Goal: Obtain resource: Download file/media

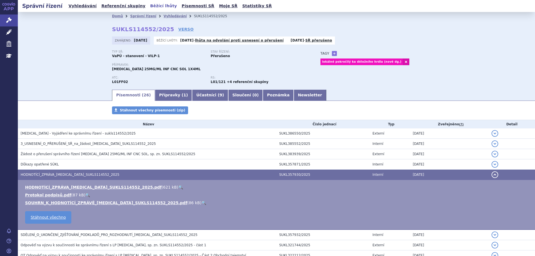
click at [149, 6] on link "Běžící lhůty" at bounding box center [164, 6] width 30 height 8
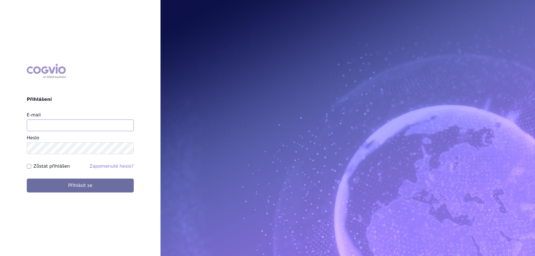
click at [46, 125] on input "E-mail" at bounding box center [80, 126] width 107 height 12
type input "jana.sipkova@vzp.cz"
click at [42, 162] on form "E-mail jana.sipkova@vzp.cz Heslo Zůstat přihlášen Zapomenuté heslo? Přihlásit se" at bounding box center [80, 152] width 107 height 81
click at [40, 166] on label "Zůstat přihlášen" at bounding box center [51, 166] width 37 height 7
click at [31, 166] on input "Zůstat přihlášen" at bounding box center [29, 166] width 4 height 4
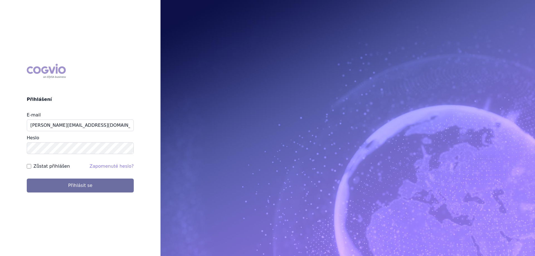
checkbox input "true"
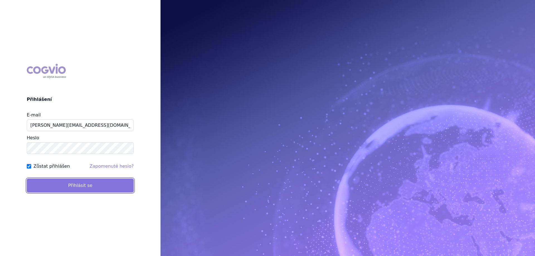
click at [52, 188] on button "Přihlásit se" at bounding box center [80, 186] width 107 height 14
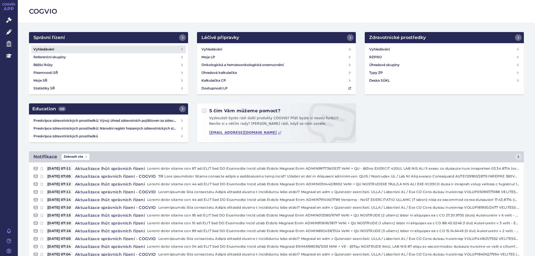
click at [40, 49] on h4 "Vyhledávání" at bounding box center [43, 50] width 21 height 6
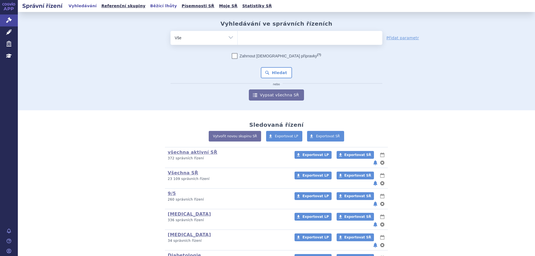
click at [149, 7] on link "Běžící lhůty" at bounding box center [164, 6] width 30 height 8
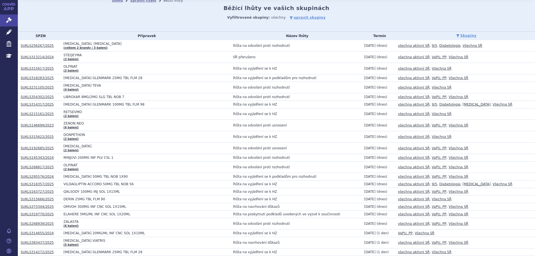
scroll to position [28, 0]
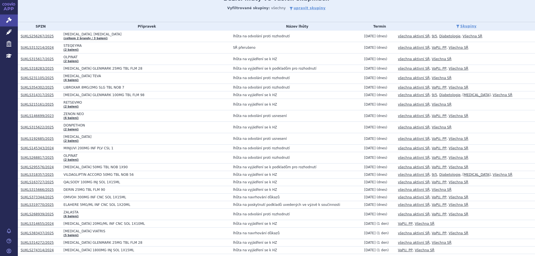
click at [43, 105] on link "SUKLS215161/2025" at bounding box center [37, 105] width 33 height 4
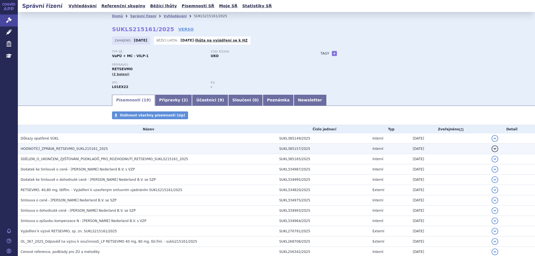
click at [70, 154] on td "SDĚLENÍ_O_UKONČENÍ_ZJIŠŤOVÁNÍ_PODKLADŮ_PRO_ROZHODNUTÍ_RETSEVMO_SUKLS215161_2025" at bounding box center [147, 159] width 259 height 10
click at [72, 149] on span "HODNOTÍCÍ_ZPRÁVA_RETSEVMO_SUKL215161_2025" at bounding box center [64, 149] width 87 height 4
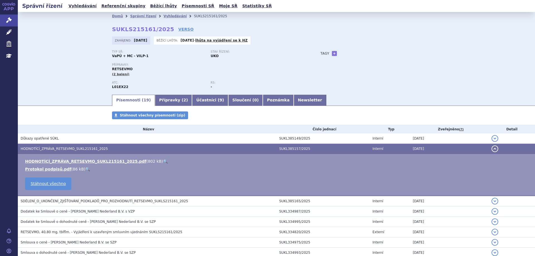
scroll to position [84, 0]
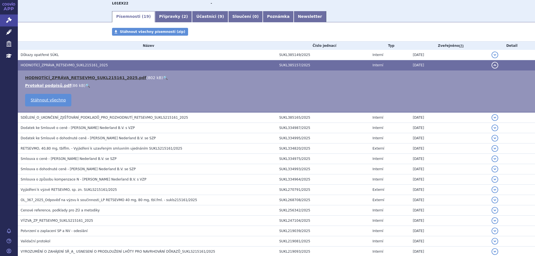
click at [84, 76] on link "HODNOTÍCÍ_ZPRÁVA_RETSEVMO_SUKL215161_2025.pdf" at bounding box center [85, 78] width 121 height 4
